Goal: Find specific page/section: Find specific page/section

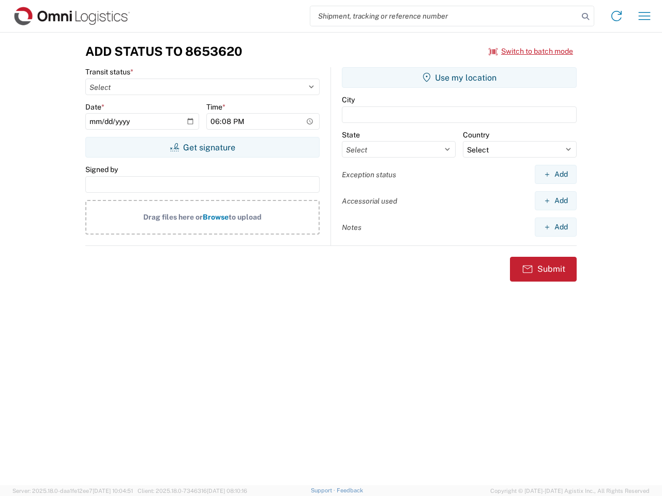
click at [444, 16] on input "search" at bounding box center [444, 16] width 268 height 20
click at [585, 17] on icon at bounding box center [585, 16] width 14 height 14
click at [616, 16] on icon at bounding box center [616, 16] width 17 height 17
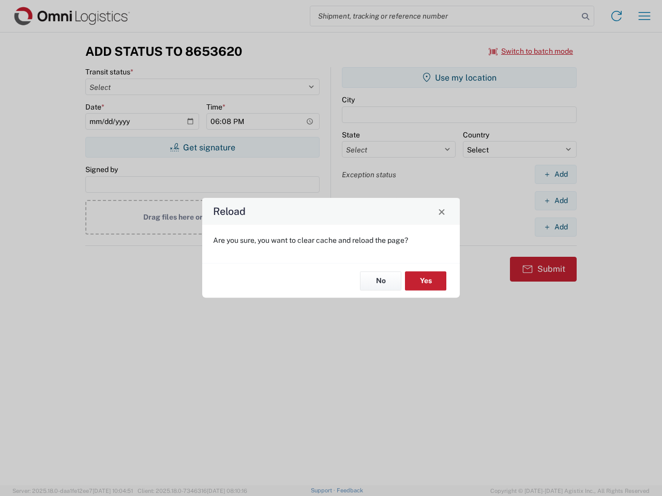
click at [644, 16] on div "Reload Are you sure, you want to clear cache and reload the page? No Yes" at bounding box center [331, 248] width 662 height 496
click at [531, 51] on div "Reload Are you sure, you want to clear cache and reload the page? No Yes" at bounding box center [331, 248] width 662 height 496
click at [202, 147] on div "Reload Are you sure, you want to clear cache and reload the page? No Yes" at bounding box center [331, 248] width 662 height 496
click at [459, 78] on div "Reload Are you sure, you want to clear cache and reload the page? No Yes" at bounding box center [331, 248] width 662 height 496
click at [555, 174] on div "Reload Are you sure, you want to clear cache and reload the page? No Yes" at bounding box center [331, 248] width 662 height 496
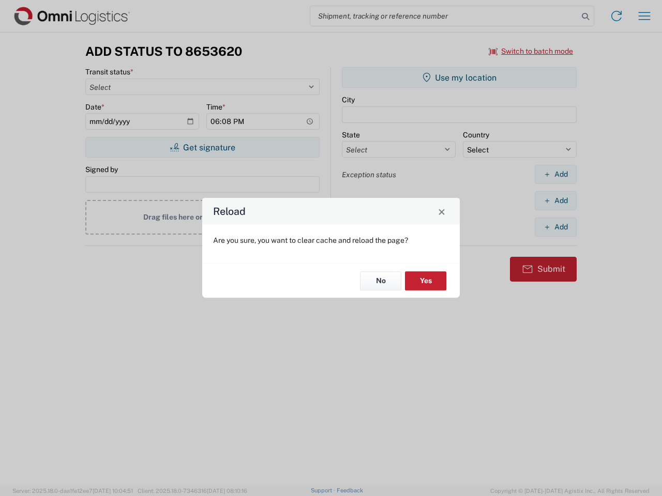
click at [555, 201] on div "Reload Are you sure, you want to clear cache and reload the page? No Yes" at bounding box center [331, 248] width 662 height 496
click at [555, 227] on div "Reload Are you sure, you want to clear cache and reload the page? No Yes" at bounding box center [331, 248] width 662 height 496
